Goal: Task Accomplishment & Management: Complete application form

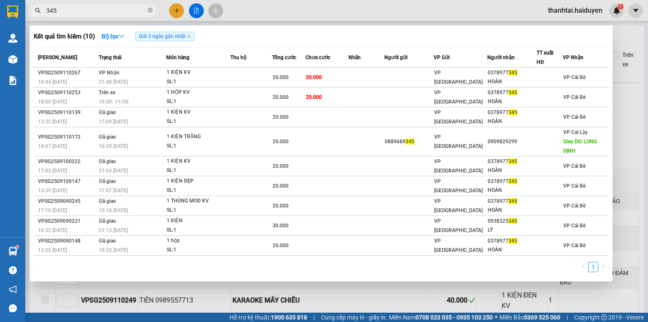
scroll to position [169, 0]
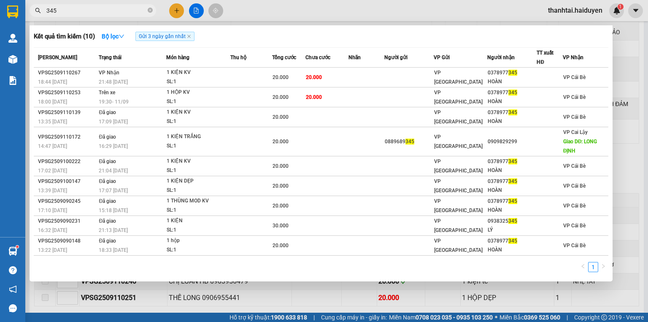
click at [179, 11] on div at bounding box center [324, 161] width 648 height 322
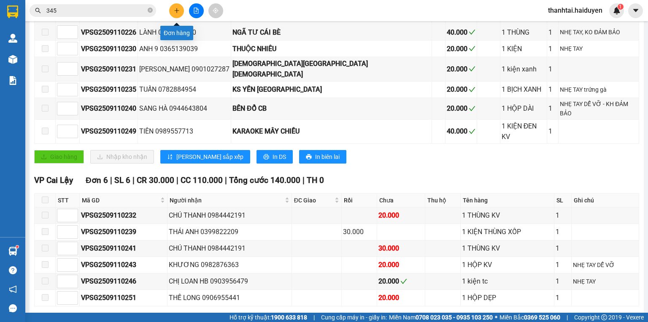
click at [178, 11] on icon "plus" at bounding box center [177, 11] width 6 height 6
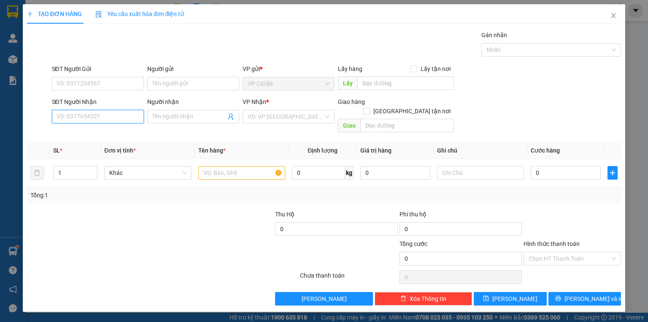
click at [90, 118] on input "SĐT Người Nhận" at bounding box center [98, 117] width 92 height 14
click at [88, 78] on input "SĐT Người Gửi" at bounding box center [98, 84] width 92 height 14
click at [106, 83] on input "0364396019" at bounding box center [98, 84] width 92 height 14
drag, startPoint x: 98, startPoint y: 84, endPoint x: 0, endPoint y: 85, distance: 98.3
click at [0, 85] on div "TẠO ĐƠN HÀNG Yêu cầu xuất hóa đơn điện tử Transit Pickup Surcharge Ids Transit …" at bounding box center [324, 161] width 648 height 322
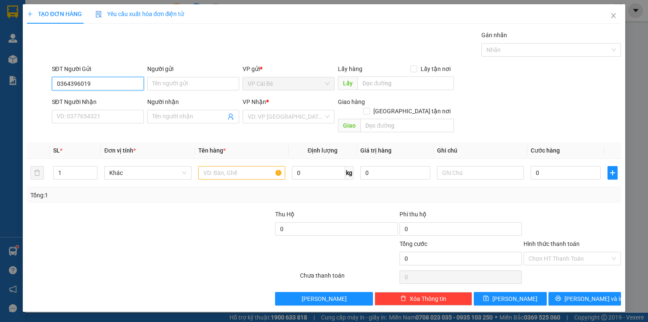
type input "0364396019"
click at [106, 86] on input "0364396019" at bounding box center [98, 84] width 92 height 14
click at [173, 83] on input "Người gửi" at bounding box center [193, 84] width 92 height 14
click at [94, 84] on input "0364396019" at bounding box center [98, 84] width 92 height 14
click at [135, 37] on div "Gói vận chuyển * Tiêu chuẩn Gán nhãn Nhãn" at bounding box center [336, 45] width 573 height 30
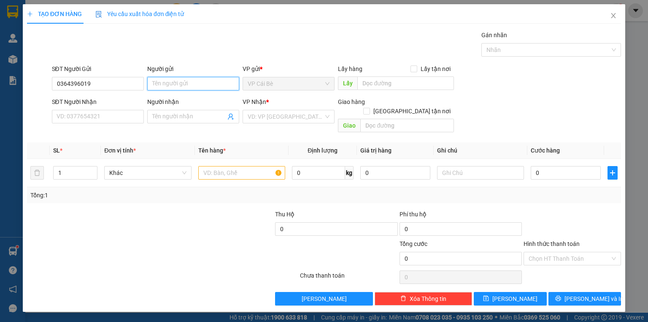
click at [179, 81] on input "Người gửi" at bounding box center [193, 84] width 92 height 14
click at [110, 88] on input "0364396019" at bounding box center [98, 84] width 92 height 14
click at [92, 119] on input "SĐT Người Nhận" at bounding box center [98, 117] width 92 height 14
click at [121, 78] on input "0364396019" at bounding box center [98, 84] width 92 height 14
click at [170, 38] on div "Gói vận chuyển * Tiêu chuẩn Gán nhãn Nhãn" at bounding box center [336, 45] width 573 height 30
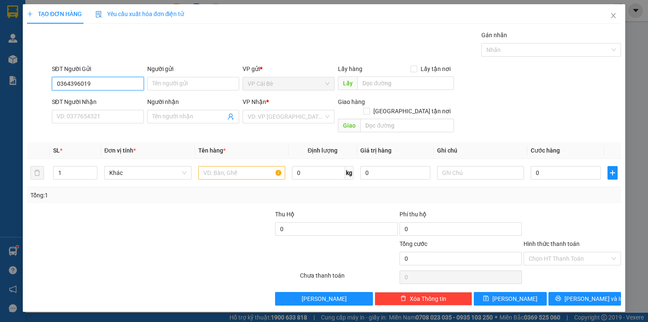
drag, startPoint x: 108, startPoint y: 81, endPoint x: 27, endPoint y: 95, distance: 82.1
click at [27, 95] on form "SĐT Người Gửi 0364396019 0364396019 Người gửi Tên người gửi VP gửi * VP Cái Bè …" at bounding box center [324, 100] width 594 height 72
click at [88, 115] on input "SĐT Người Nhận" at bounding box center [98, 117] width 92 height 14
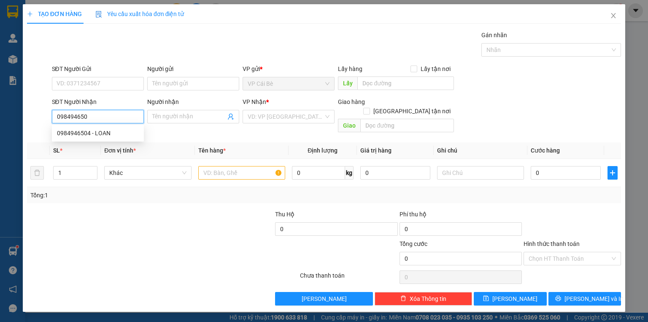
type input "0984946504"
drag, startPoint x: 81, startPoint y: 133, endPoint x: 89, endPoint y: 110, distance: 25.0
click at [81, 133] on div "0984946504 - LOAN" at bounding box center [98, 132] width 82 height 9
type input "LOAN"
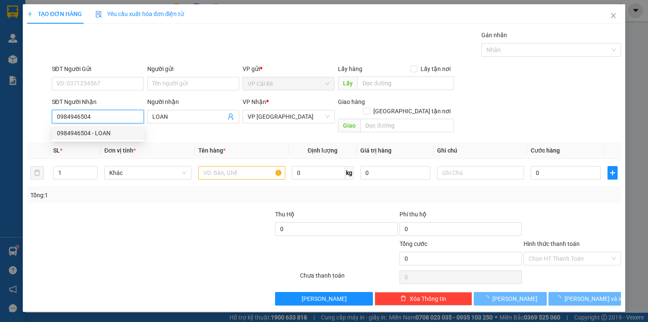
type input "60.000"
type input "0984946504"
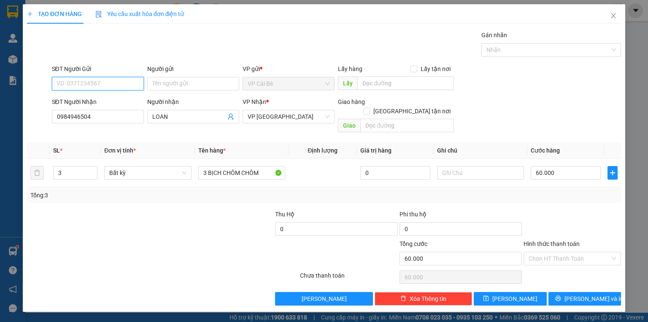
click at [93, 82] on input "SĐT Người Gửi" at bounding box center [98, 84] width 92 height 14
click at [119, 100] on div "0364296019 - PHỤNG" at bounding box center [98, 99] width 82 height 9
type input "0364296019"
type input "PHỤNG"
click at [125, 37] on div "Gói vận chuyển * Tiêu chuẩn Gán nhãn Nhãn" at bounding box center [336, 45] width 573 height 30
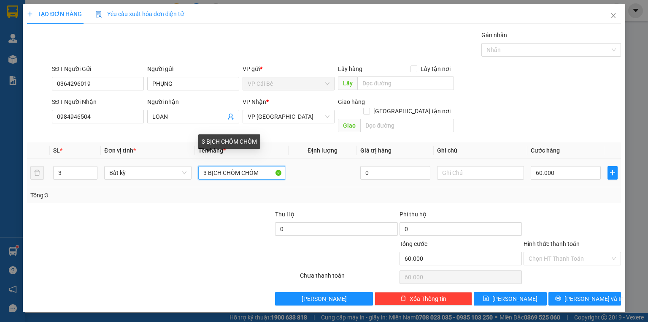
click at [205, 166] on input "3 BỊCH CHÔM CHÔM" at bounding box center [241, 173] width 87 height 14
type input "BỊCH CHÔM CHÔM"
drag, startPoint x: 261, startPoint y: 164, endPoint x: 92, endPoint y: 179, distance: 169.9
click at [95, 180] on div "SL * Đơn vị tính * Tên hàng * Định lượng Giá trị hàng Ghi chú Cước hàng 3 Bất k…" at bounding box center [324, 172] width 594 height 61
type input "3 BỊCH TC"
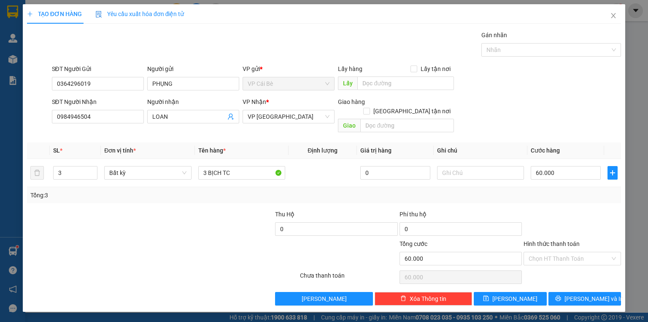
click at [316, 194] on div "Transit Pickup Surcharge Ids Transit Deliver Surcharge Ids Transit Deliver Surc…" at bounding box center [324, 167] width 594 height 275
click at [561, 295] on icon "printer" at bounding box center [557, 297] width 5 height 5
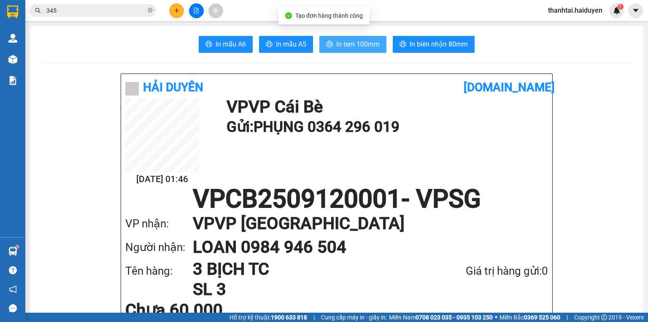
click at [341, 44] on span "In tem 100mm" at bounding box center [357, 44] width 43 height 11
click at [116, 11] on input "345" at bounding box center [96, 10] width 100 height 9
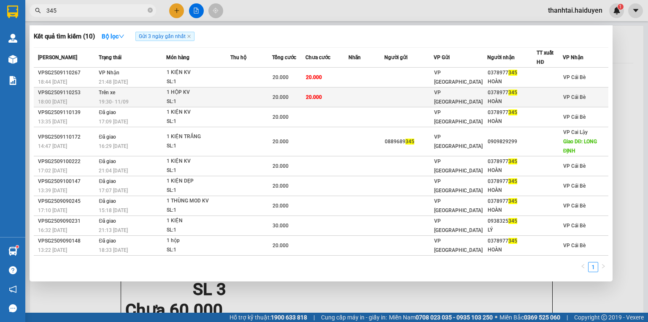
click at [155, 100] on div "19:30 - 11/09" at bounding box center [132, 101] width 67 height 9
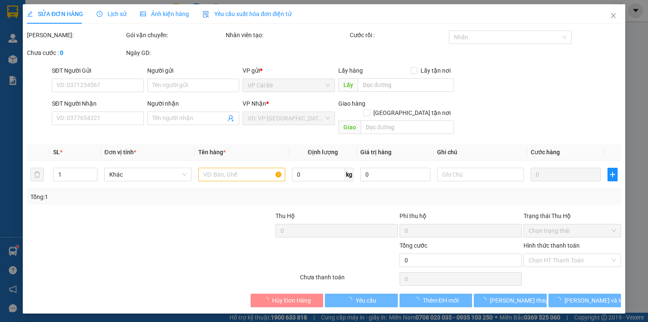
type input "0378977345"
type input "HOÀN"
type input "20.000"
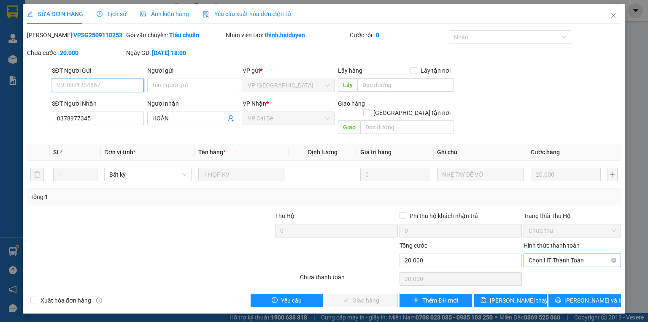
click at [538, 254] on span "Chọn HT Thanh Toán" at bounding box center [572, 260] width 87 height 13
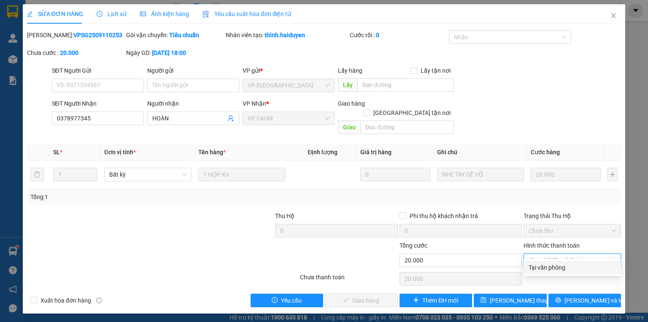
click at [542, 267] on div "Tại văn phòng" at bounding box center [572, 266] width 87 height 9
type input "0"
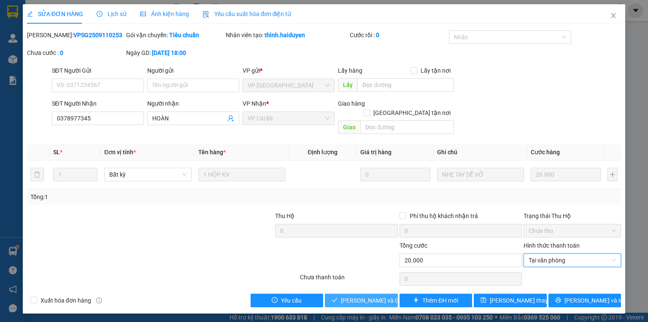
click at [382, 295] on span "Lưu và Giao hàng" at bounding box center [381, 299] width 81 height 9
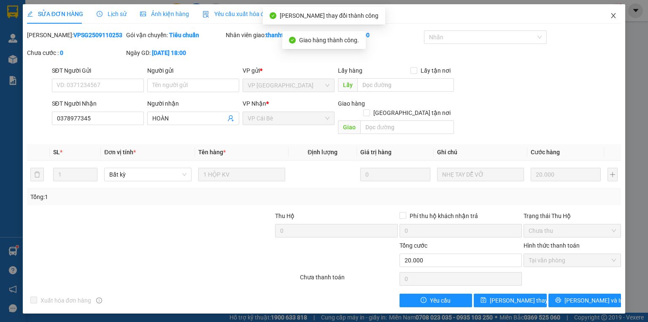
click at [612, 18] on icon "close" at bounding box center [613, 15] width 5 height 5
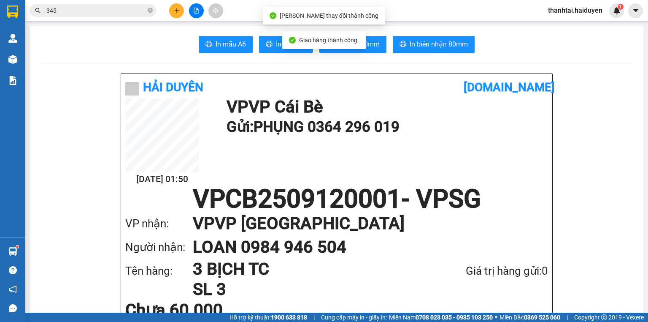
click at [106, 12] on input "345" at bounding box center [96, 10] width 100 height 9
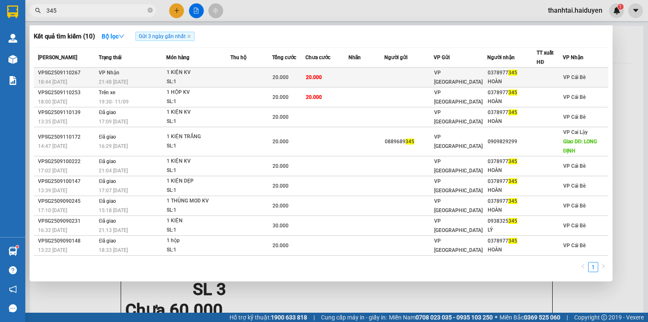
click at [173, 80] on div "SL: 1" at bounding box center [198, 81] width 63 height 9
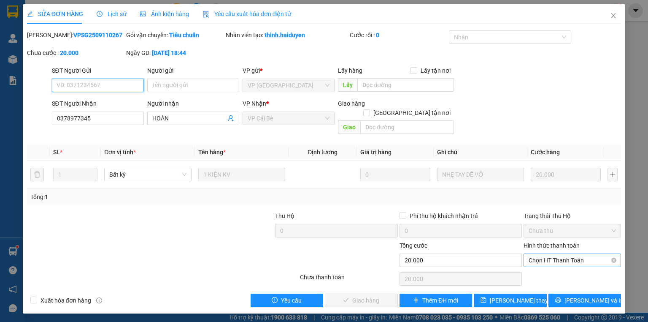
click at [552, 254] on span "Chọn HT Thanh Toán" at bounding box center [572, 260] width 87 height 13
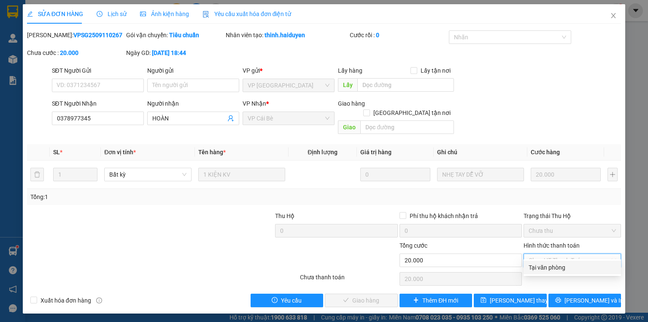
drag, startPoint x: 543, startPoint y: 265, endPoint x: 394, endPoint y: 285, distance: 149.9
click at [542, 265] on div "Tại văn phòng" at bounding box center [572, 266] width 87 height 9
type input "0"
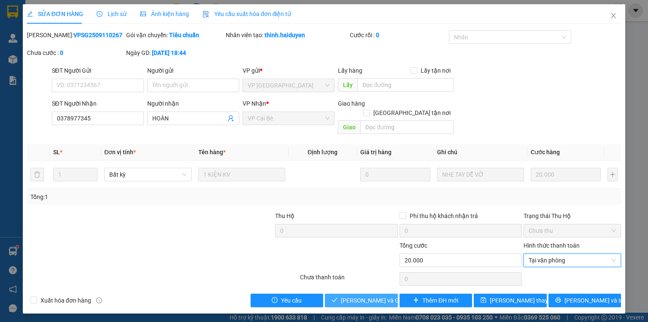
click at [359, 295] on span "Lưu và Giao hàng" at bounding box center [381, 299] width 81 height 9
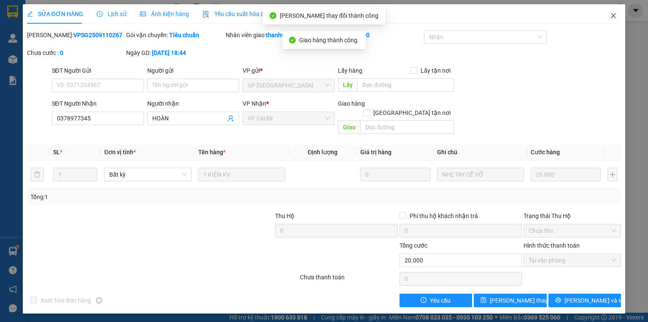
click at [609, 17] on span "Close" at bounding box center [614, 16] width 24 height 24
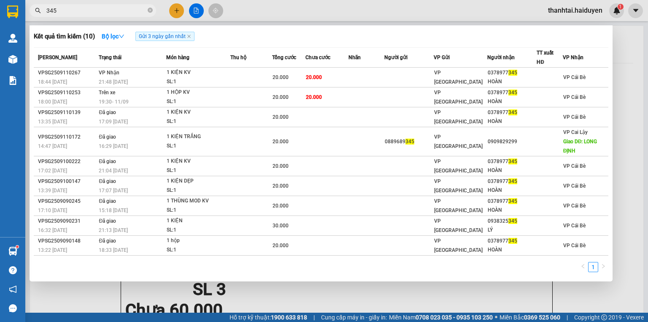
click at [103, 15] on span "345" at bounding box center [93, 10] width 127 height 13
click at [152, 10] on icon "close-circle" at bounding box center [150, 10] width 5 height 5
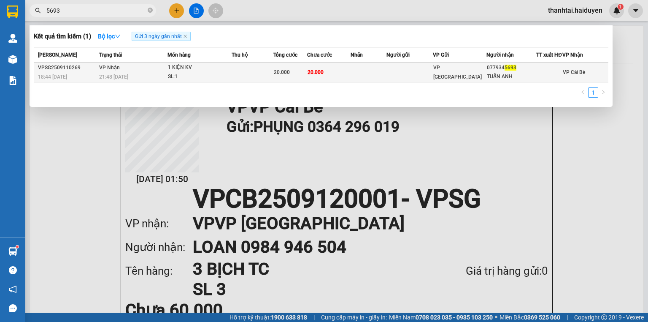
type input "5693"
click at [188, 72] on div "1 KIỆN KV" at bounding box center [199, 67] width 63 height 9
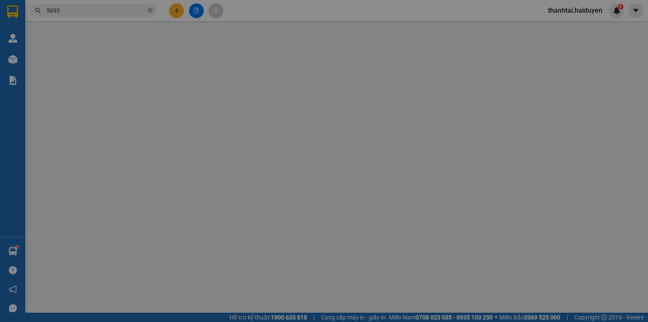
type input "0779345693"
type input "TUẤN ANH"
type input "20.000"
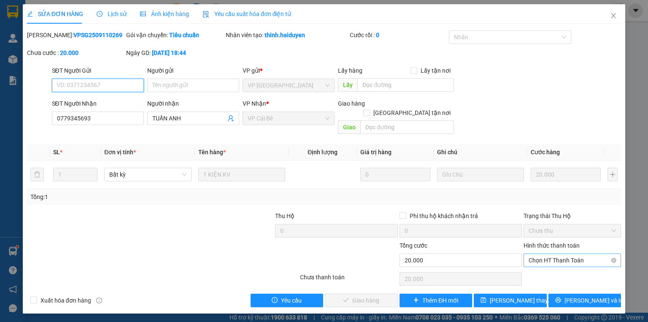
click at [560, 254] on span "Chọn HT Thanh Toán" at bounding box center [572, 260] width 87 height 13
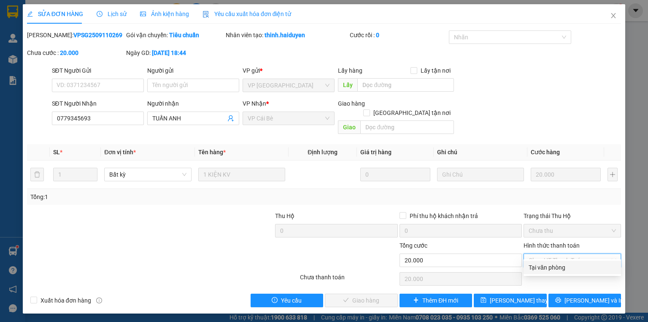
drag, startPoint x: 555, startPoint y: 262, endPoint x: 495, endPoint y: 273, distance: 61.4
click at [555, 262] on div "Tại văn phòng" at bounding box center [572, 267] width 97 height 14
type input "0"
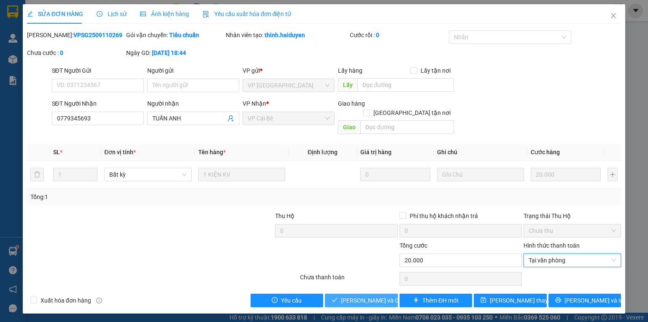
drag, startPoint x: 374, startPoint y: 289, endPoint x: 379, endPoint y: 246, distance: 42.9
click at [373, 295] on span "Lưu và Giao hàng" at bounding box center [381, 299] width 81 height 9
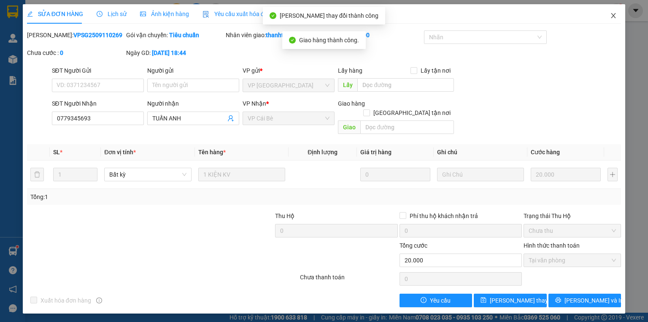
drag, startPoint x: 612, startPoint y: 16, endPoint x: 390, endPoint y: 16, distance: 222.4
click at [612, 15] on icon "close" at bounding box center [613, 15] width 7 height 7
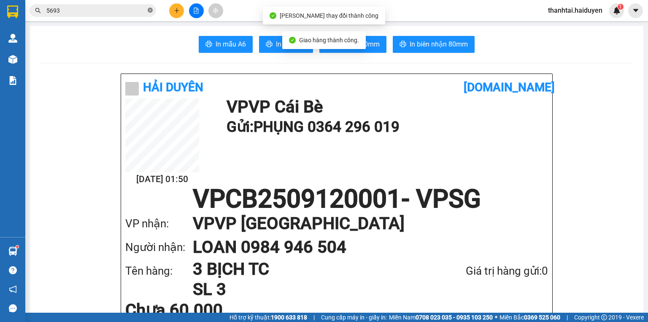
click at [152, 10] on icon "close-circle" at bounding box center [150, 10] width 5 height 5
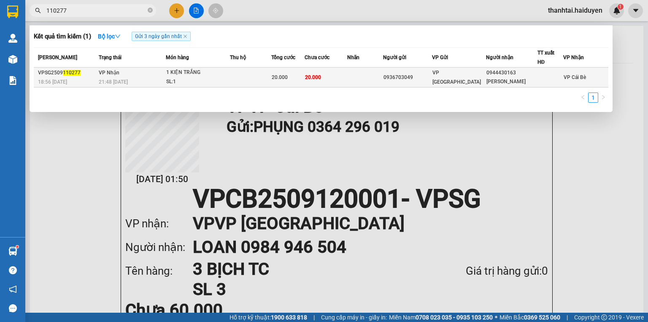
type input "110277"
click at [178, 81] on div "SL: 1" at bounding box center [197, 81] width 63 height 9
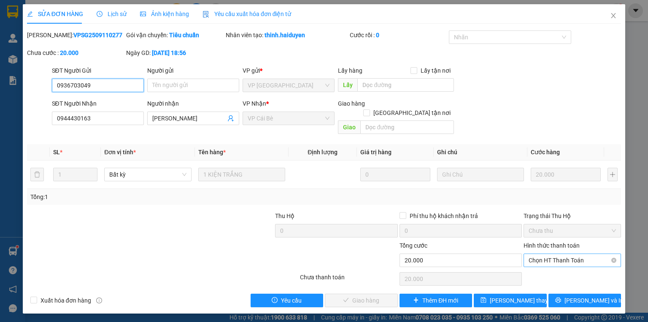
click at [534, 254] on span "Chọn HT Thanh Toán" at bounding box center [572, 260] width 87 height 13
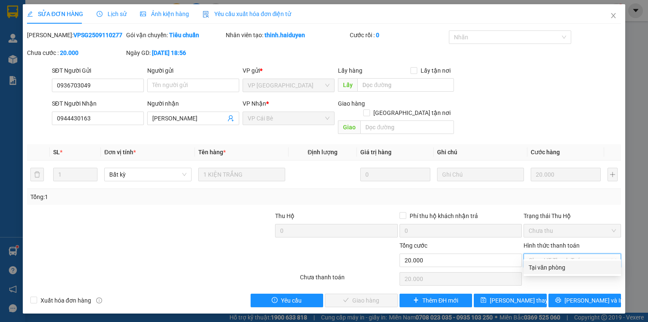
click at [530, 268] on div "Tại văn phòng" at bounding box center [572, 266] width 87 height 9
type input "0"
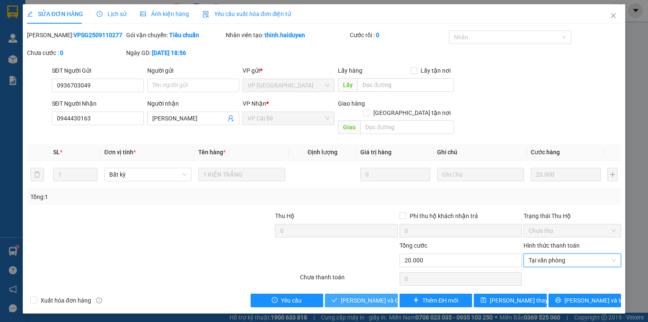
drag, startPoint x: 378, startPoint y: 287, endPoint x: 457, endPoint y: 217, distance: 105.5
click at [377, 295] on span "Lưu và Giao hàng" at bounding box center [381, 299] width 81 height 9
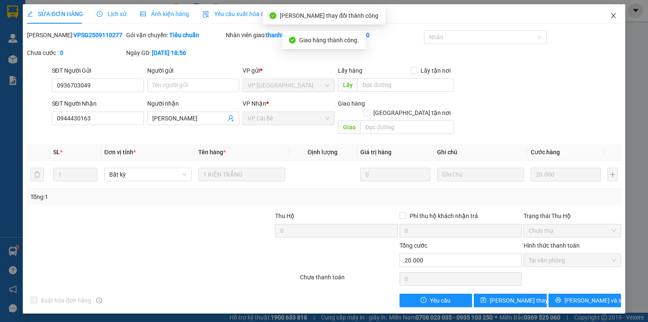
drag, startPoint x: 608, startPoint y: 15, endPoint x: 484, endPoint y: 23, distance: 124.8
click at [609, 15] on span "Close" at bounding box center [614, 16] width 24 height 24
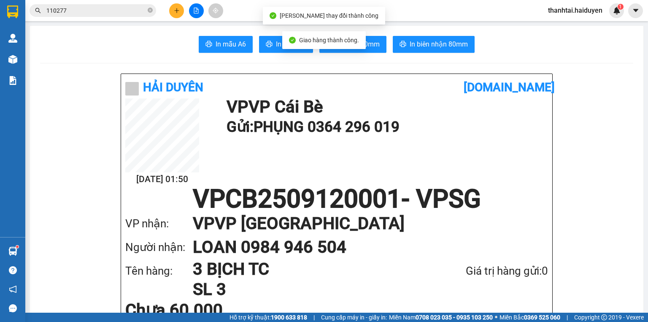
click at [76, 6] on input "110277" at bounding box center [96, 10] width 100 height 9
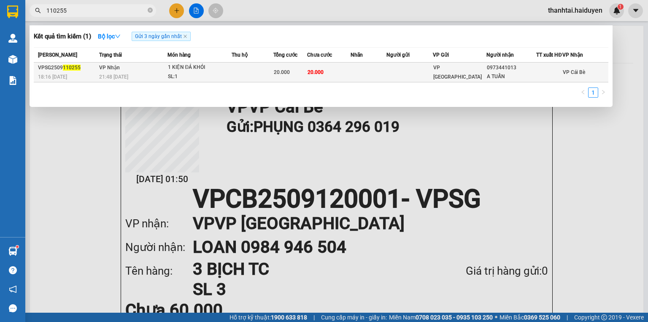
type input "110255"
click at [148, 78] on div "21:48 - 11/09" at bounding box center [133, 76] width 68 height 9
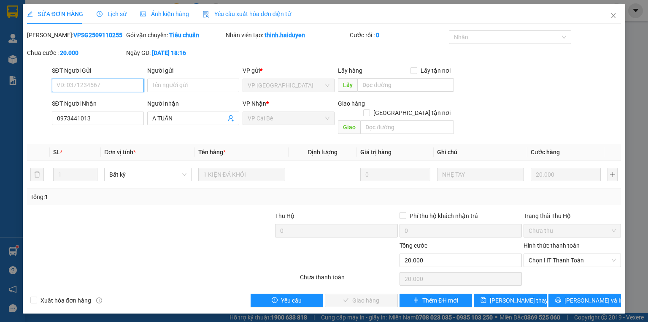
drag, startPoint x: 538, startPoint y: 252, endPoint x: 536, endPoint y: 257, distance: 6.2
click at [538, 254] on span "Chọn HT Thanh Toán" at bounding box center [572, 260] width 87 height 13
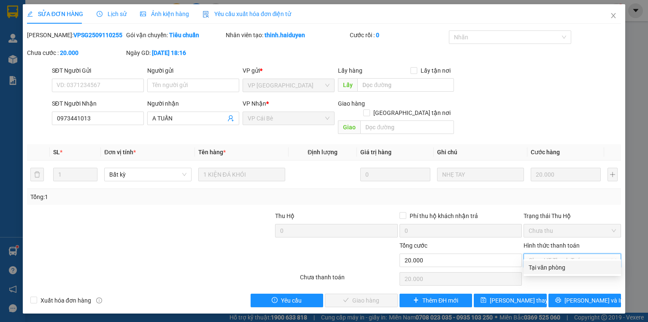
click at [536, 268] on div "Tại văn phòng" at bounding box center [572, 266] width 87 height 9
type input "0"
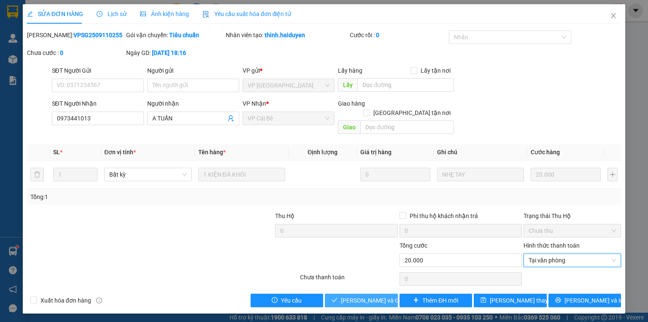
click at [350, 295] on span "Lưu và Giao hàng" at bounding box center [381, 299] width 81 height 9
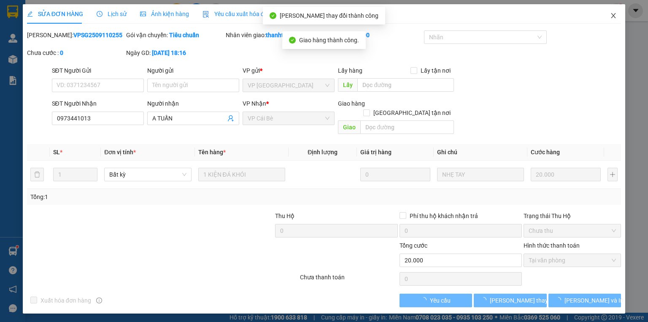
drag, startPoint x: 616, startPoint y: 16, endPoint x: 603, endPoint y: 18, distance: 13.3
click at [615, 16] on icon "close" at bounding box center [613, 15] width 7 height 7
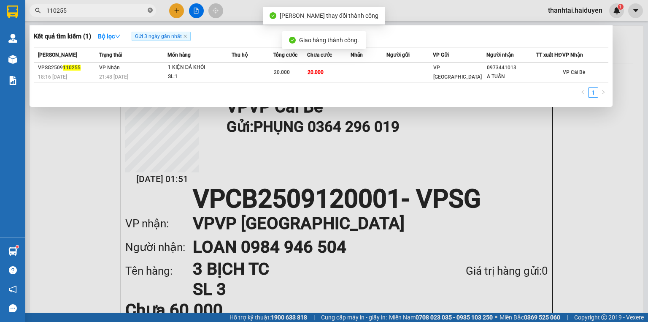
click at [152, 10] on icon "close-circle" at bounding box center [150, 10] width 5 height 5
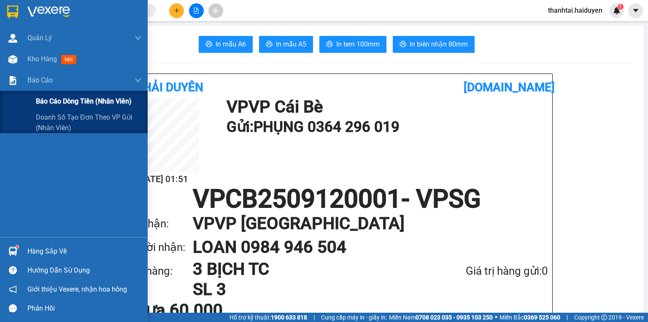
click at [47, 104] on span "Báo cáo dòng tiền (nhân viên)" at bounding box center [84, 101] width 96 height 11
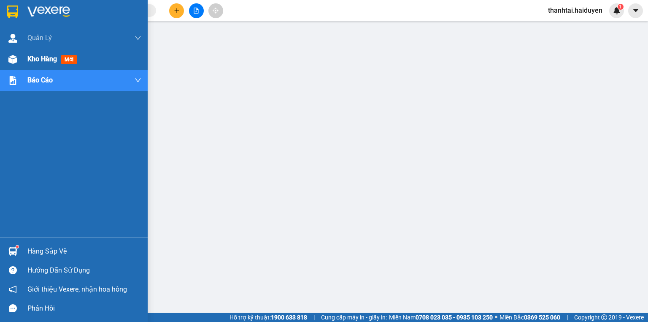
click at [41, 60] on span "Kho hàng" at bounding box center [42, 59] width 30 height 8
click at [80, 54] on div "Kho hàng mới" at bounding box center [53, 59] width 53 height 11
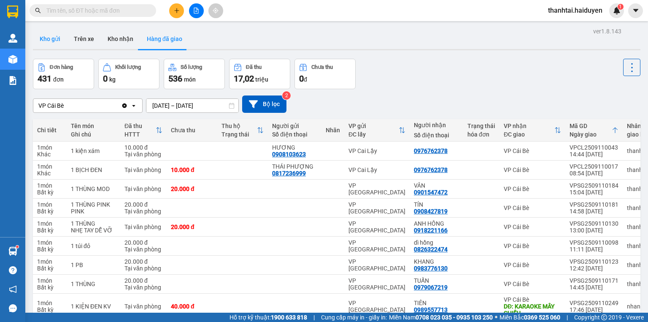
click at [53, 42] on button "Kho gửi" at bounding box center [50, 39] width 34 height 20
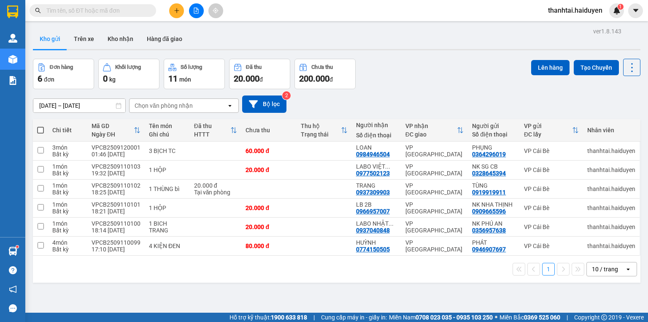
click at [78, 11] on input "text" at bounding box center [96, 10] width 100 height 9
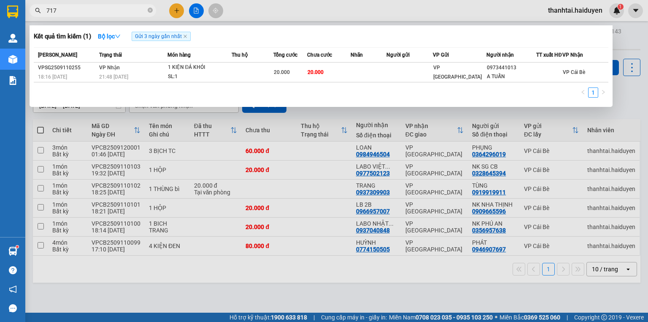
type input "7172"
click at [149, 11] on icon "close-circle" at bounding box center [150, 10] width 5 height 5
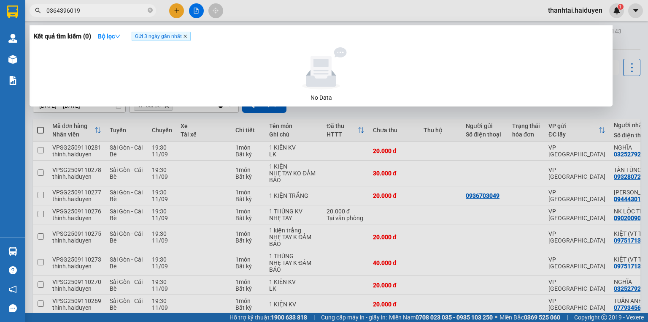
type input "0364396019"
click at [187, 36] on icon "close" at bounding box center [185, 36] width 4 height 4
click at [114, 14] on input "0364396019" at bounding box center [96, 10] width 100 height 9
click at [106, 10] on input "0364396019" at bounding box center [96, 10] width 100 height 9
click at [174, 9] on div at bounding box center [324, 161] width 648 height 322
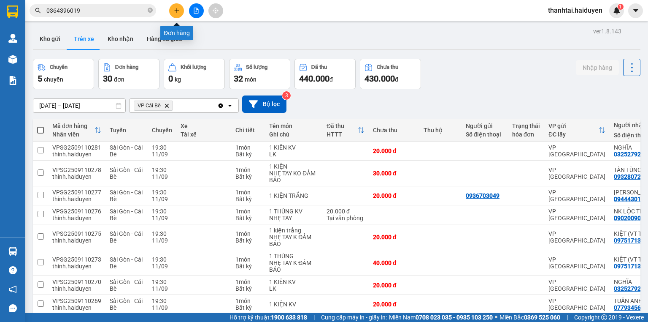
click at [174, 14] on button at bounding box center [176, 10] width 15 height 15
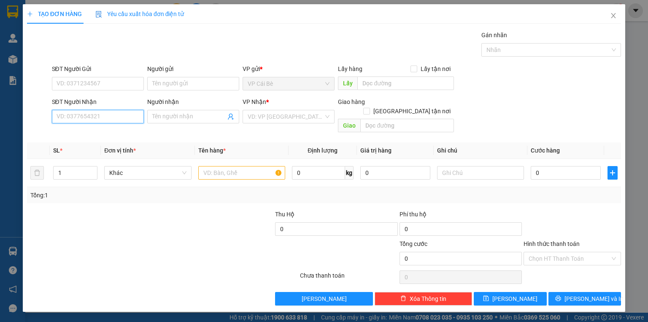
click at [101, 115] on input "SĐT Người Nhận" at bounding box center [98, 117] width 92 height 14
paste input "0364396019"
type input "0364396019"
drag, startPoint x: 100, startPoint y: 120, endPoint x: 0, endPoint y: 135, distance: 100.7
click at [0, 135] on div "TẠO ĐƠN HÀNG Yêu cầu xuất hóa đơn điện tử Transit Pickup Surcharge Ids Transit …" at bounding box center [324, 161] width 648 height 322
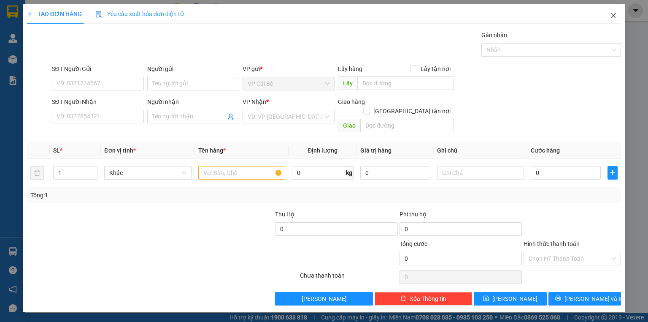
drag, startPoint x: 615, startPoint y: 15, endPoint x: 12, endPoint y: 63, distance: 605.0
click at [615, 15] on icon "close" at bounding box center [613, 15] width 7 height 7
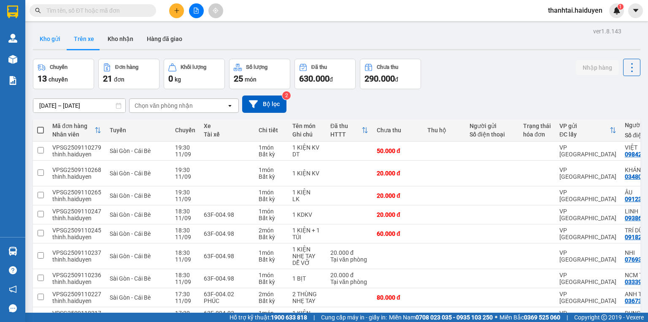
click at [60, 42] on button "Kho gửi" at bounding box center [50, 39] width 34 height 20
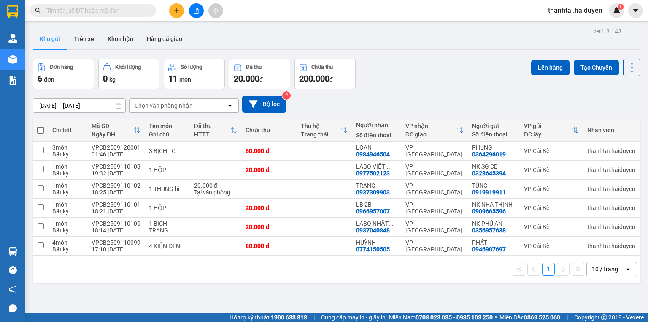
click at [39, 132] on span at bounding box center [40, 130] width 7 height 7
click at [41, 126] on input "checkbox" at bounding box center [41, 126] width 0 height 0
checkbox input "true"
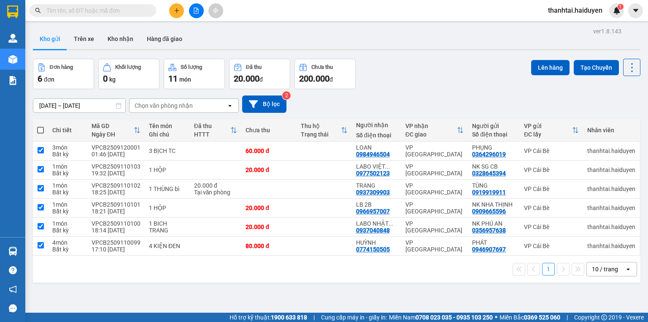
checkbox input "true"
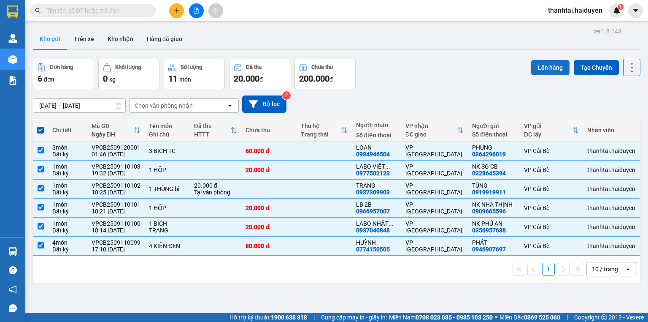
click at [545, 64] on button "Lên hàng" at bounding box center [550, 67] width 38 height 15
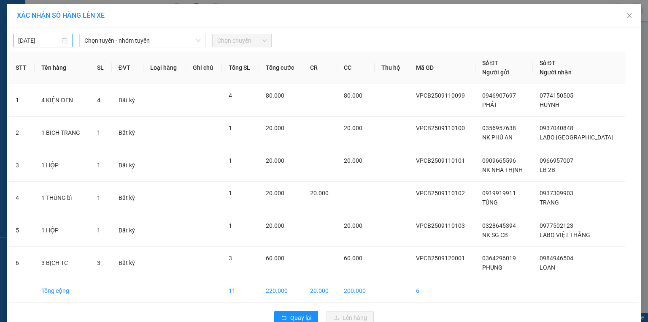
click at [40, 41] on input "[DATE]" at bounding box center [39, 40] width 42 height 9
type input "[DATE]"
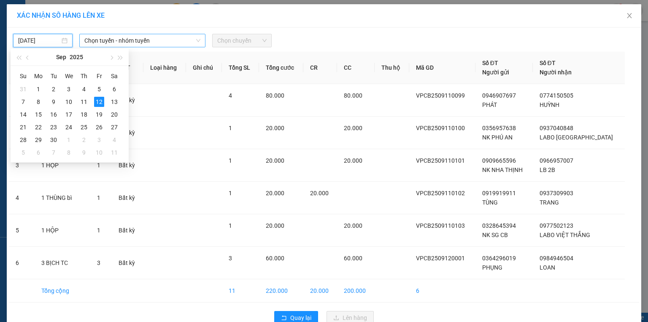
click at [129, 39] on span "Chọn tuyến - nhóm tuyến" at bounding box center [142, 40] width 116 height 13
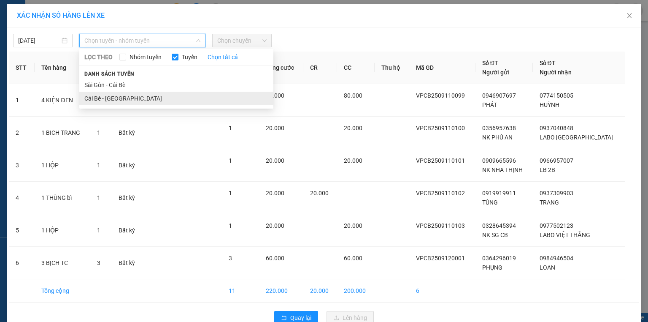
click at [113, 94] on li "Cái Bè - [GEOGRAPHIC_DATA]" at bounding box center [176, 99] width 194 height 14
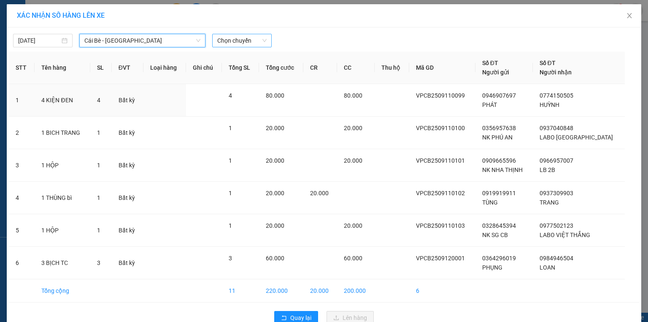
click at [222, 41] on span "Chọn chuyến" at bounding box center [241, 40] width 49 height 13
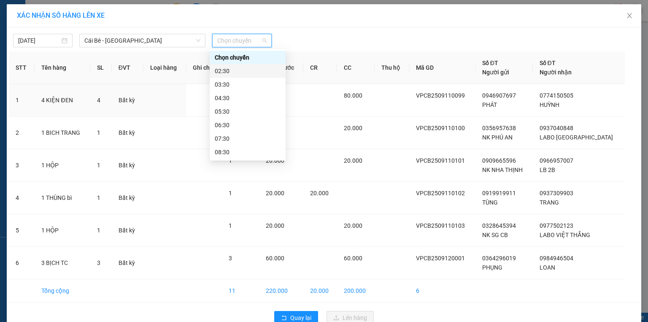
click at [230, 73] on div "02:30" at bounding box center [248, 70] width 66 height 9
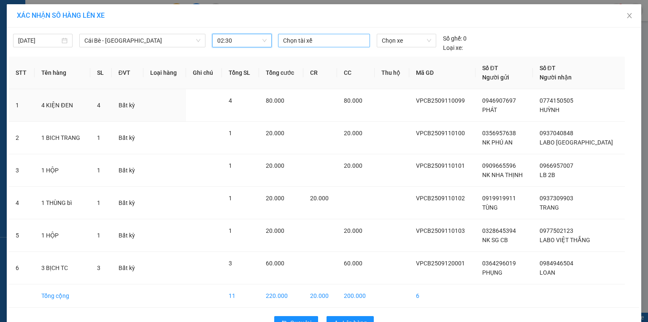
click at [286, 39] on div at bounding box center [324, 40] width 88 height 10
type input "HOÀI"
drag, startPoint x: 293, startPoint y: 58, endPoint x: 399, endPoint y: 45, distance: 107.1
click at [293, 58] on div "HOÀI NHÂN TXM" at bounding box center [339, 56] width 116 height 9
click at [399, 44] on span "Chọn xe" at bounding box center [406, 40] width 49 height 13
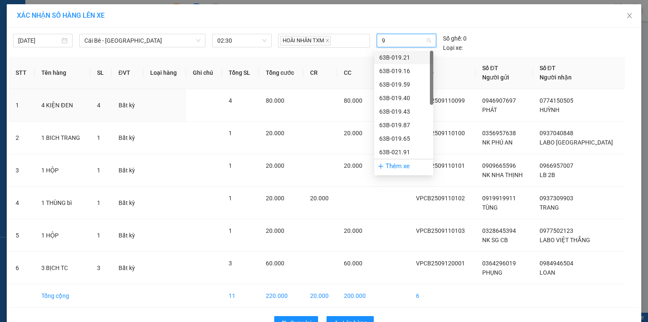
type input "91"
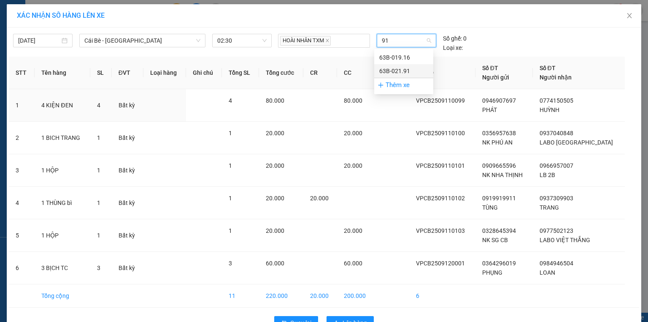
click at [406, 66] on div "63B-021.91" at bounding box center [403, 71] width 59 height 14
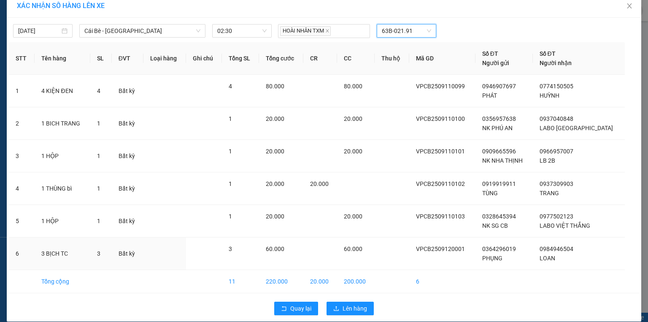
scroll to position [18, 0]
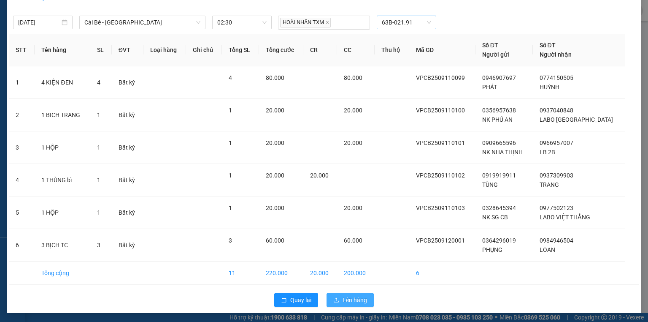
click at [349, 304] on button "Lên hàng" at bounding box center [350, 300] width 47 height 14
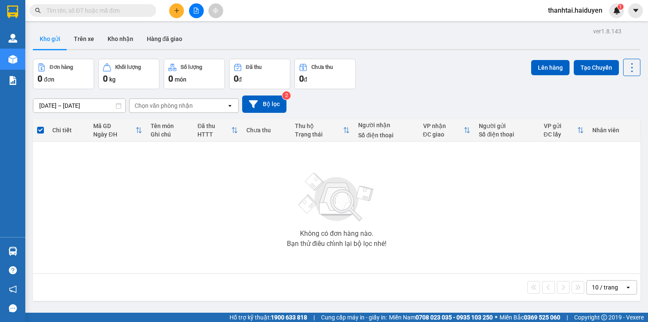
click at [178, 4] on button at bounding box center [176, 10] width 15 height 15
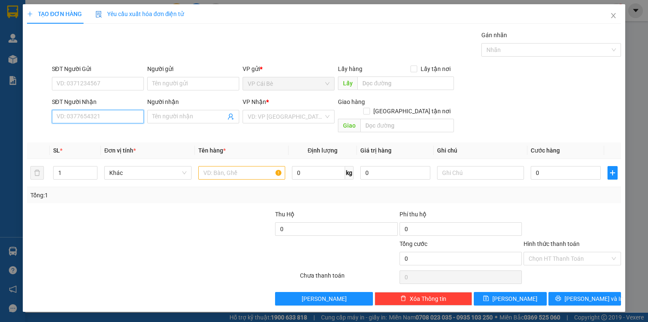
click at [76, 119] on input "SĐT Người Nhận" at bounding box center [98, 117] width 92 height 14
drag, startPoint x: 85, startPoint y: 130, endPoint x: 62, endPoint y: 130, distance: 22.8
click at [86, 130] on div "0899683877 - TRANG" at bounding box center [98, 132] width 82 height 9
type input "0899683877"
type input "TRANG"
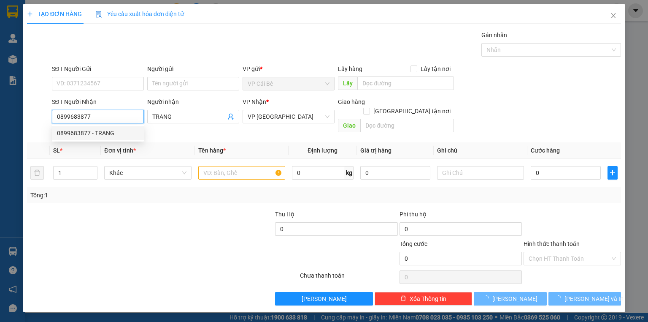
type input "30.000"
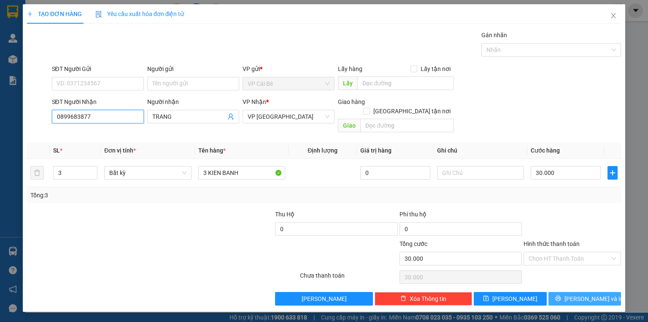
type input "0899683877"
drag, startPoint x: 585, startPoint y: 288, endPoint x: 565, endPoint y: 282, distance: 20.8
click at [584, 294] on span "[PERSON_NAME] và In" at bounding box center [594, 298] width 59 height 9
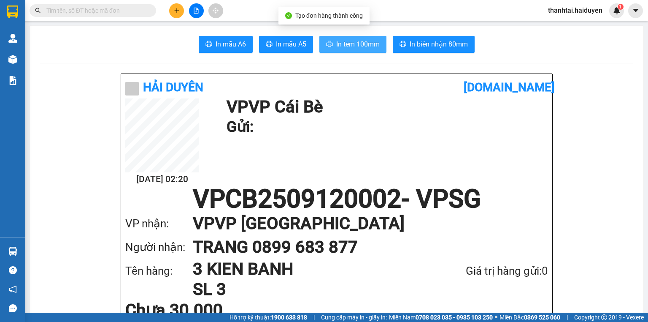
click at [338, 46] on span "In tem 100mm" at bounding box center [357, 44] width 43 height 11
